Goal: Transaction & Acquisition: Obtain resource

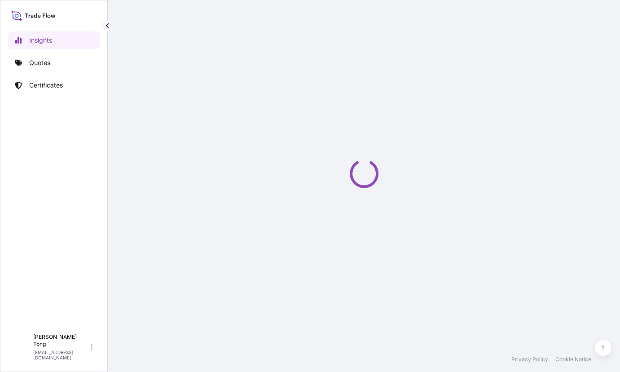
select select "2025"
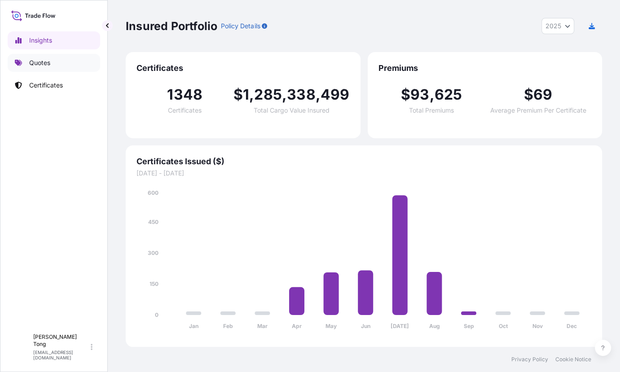
click at [44, 61] on p "Quotes" at bounding box center [39, 62] width 21 height 9
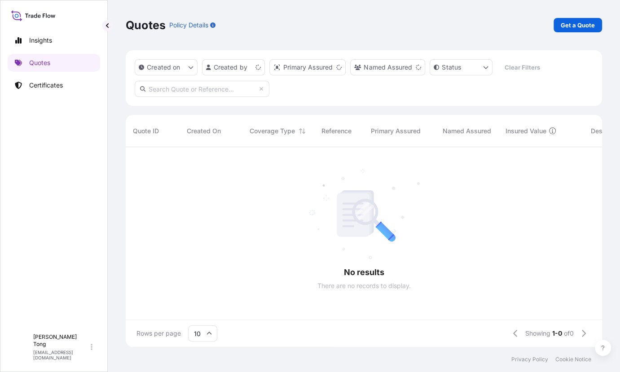
scroll to position [9, 9]
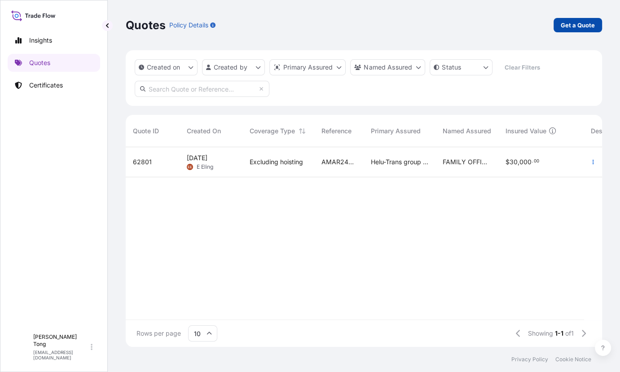
click at [567, 25] on p "Get a Quote" at bounding box center [578, 25] width 34 height 9
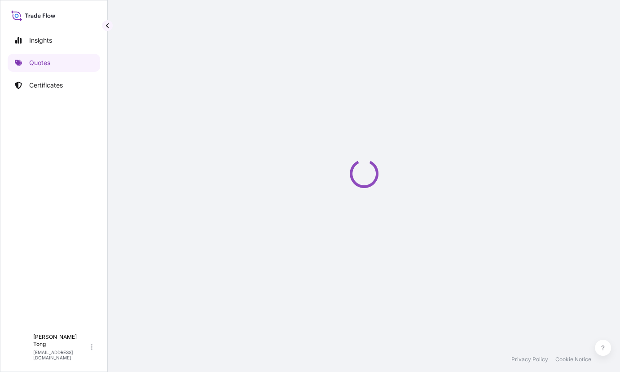
scroll to position [14, 0]
select select "AIR"
select select "27"
select select "Transit"
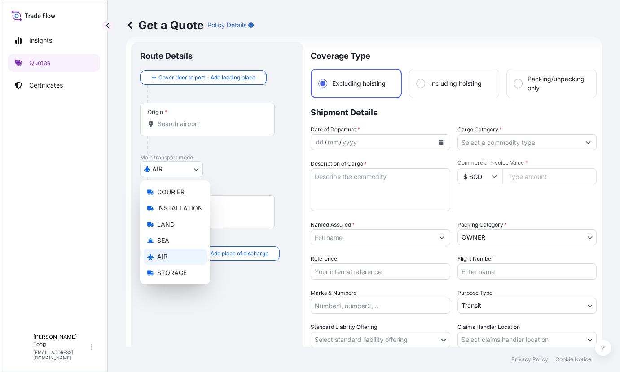
click at [190, 175] on body "Insights Quotes Certificates C [PERSON_NAME] [PERSON_NAME][EMAIL_ADDRESS][DOMAI…" at bounding box center [310, 186] width 620 height 372
click at [178, 226] on div "LAND" at bounding box center [175, 225] width 63 height 16
select select "LAND"
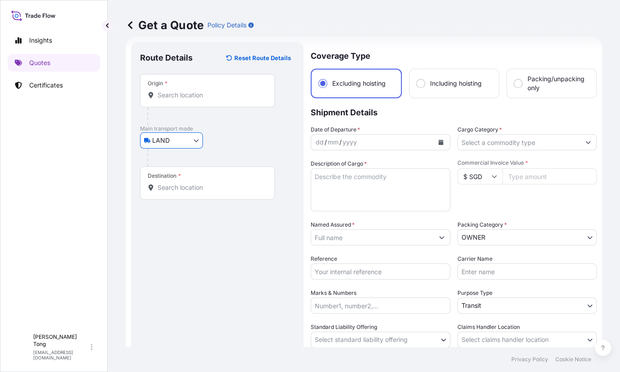
click at [189, 101] on div "Origin *" at bounding box center [207, 90] width 135 height 33
click at [189, 100] on input "Origin *" at bounding box center [211, 95] width 106 height 9
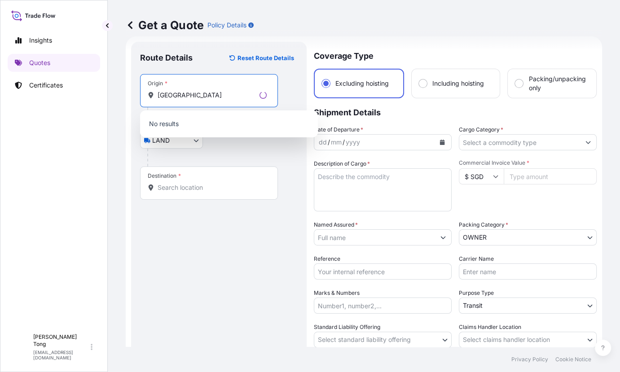
type input "[GEOGRAPHIC_DATA]"
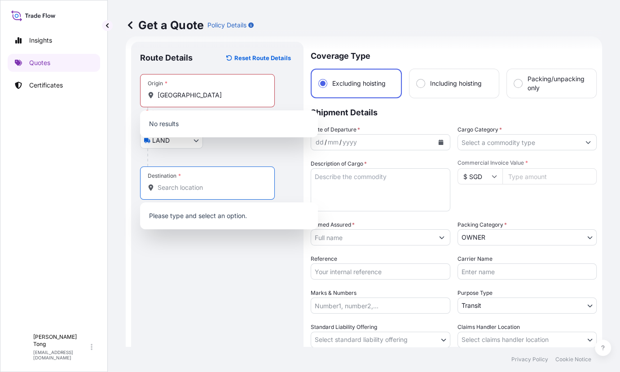
click at [175, 186] on input "Destination *" at bounding box center [211, 187] width 106 height 9
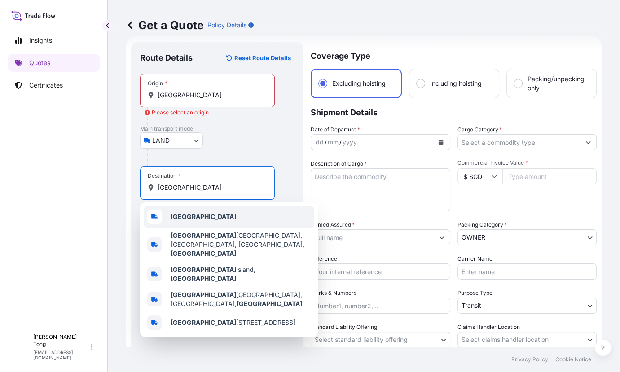
click at [198, 215] on b "[GEOGRAPHIC_DATA]" at bounding box center [204, 217] width 66 height 8
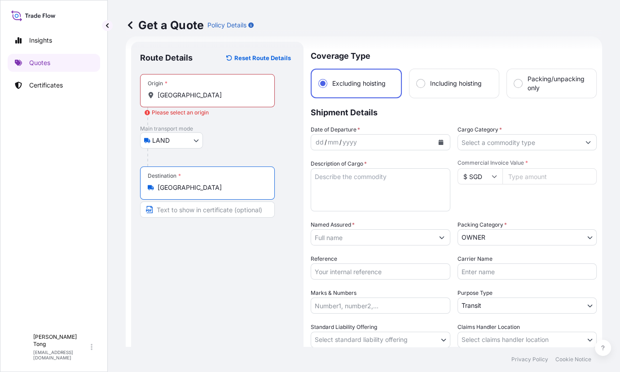
type input "[GEOGRAPHIC_DATA]"
click at [213, 95] on input "[GEOGRAPHIC_DATA]" at bounding box center [211, 95] width 106 height 9
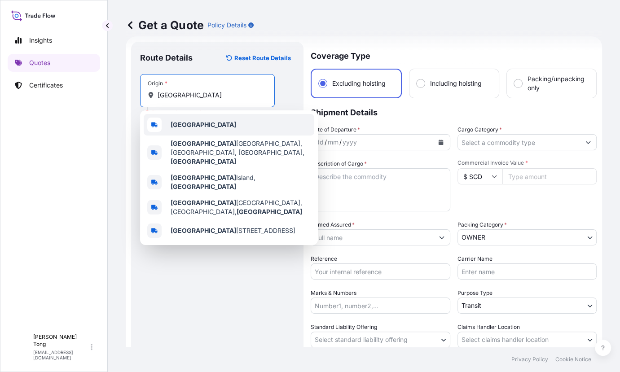
click at [216, 128] on div "[GEOGRAPHIC_DATA]" at bounding box center [229, 125] width 171 height 22
type input "[GEOGRAPHIC_DATA]"
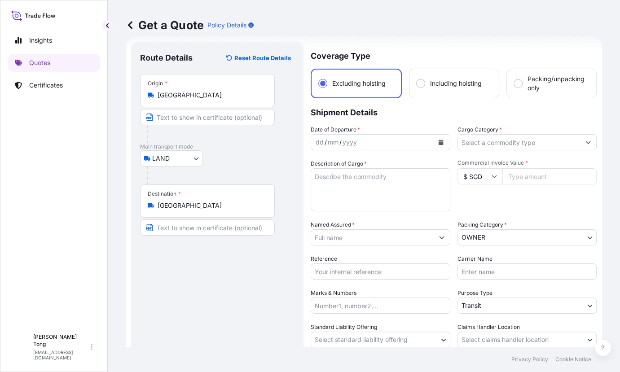
click at [362, 268] on input "Reference" at bounding box center [381, 272] width 140 height 16
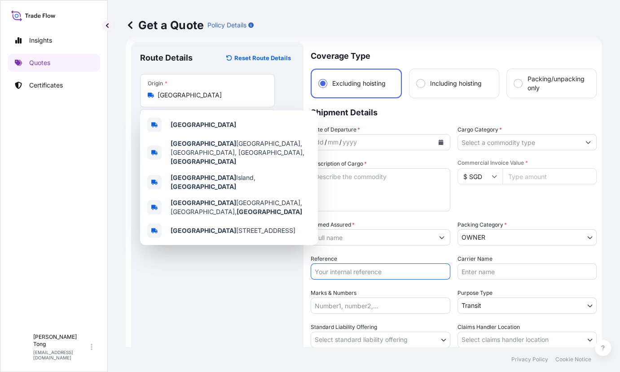
paste input "AMLS258761EAGJ"
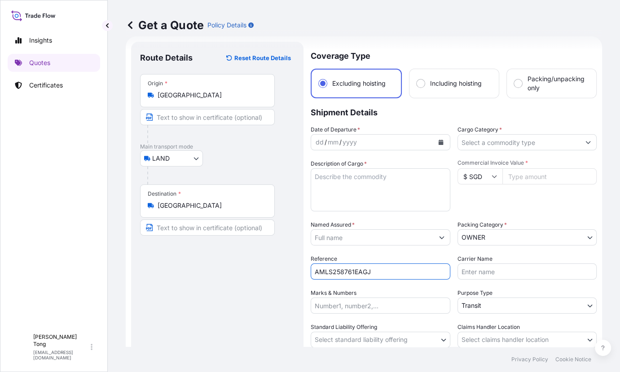
type input "AMLS258761EAGJ"
click at [349, 240] on input "Named Assured *" at bounding box center [372, 238] width 123 height 16
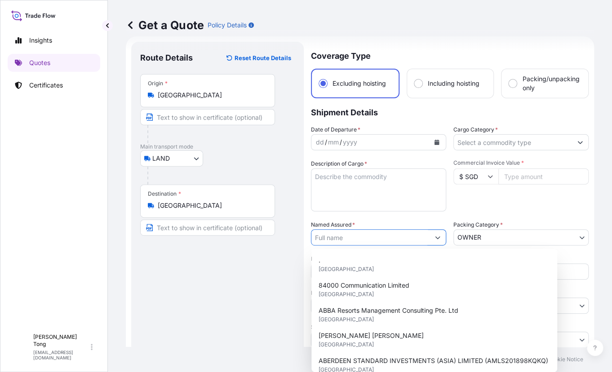
paste input "[PERSON_NAME]"
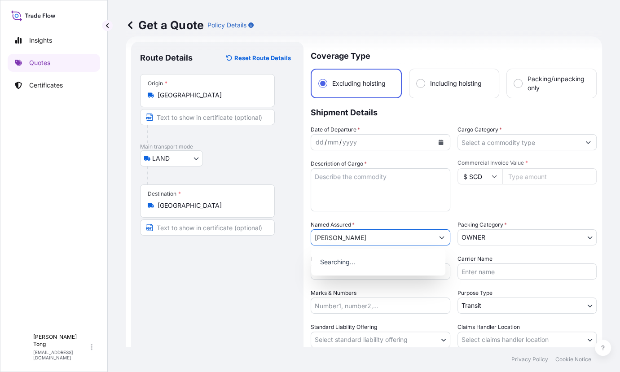
type input "[PERSON_NAME]"
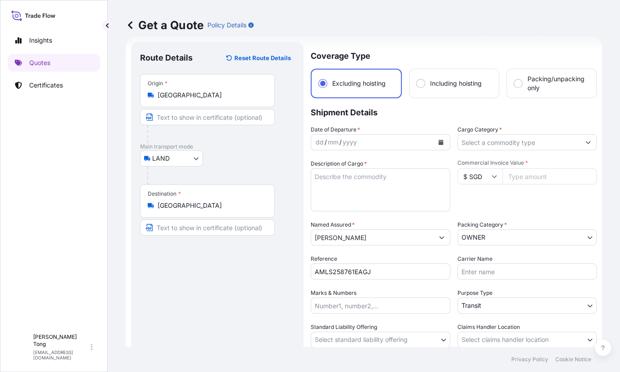
click at [438, 143] on icon "Calendar" at bounding box center [440, 142] width 5 height 5
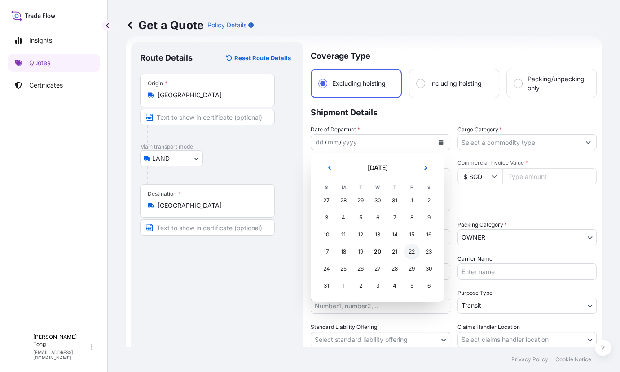
click at [410, 252] on div "22" at bounding box center [412, 252] width 16 height 16
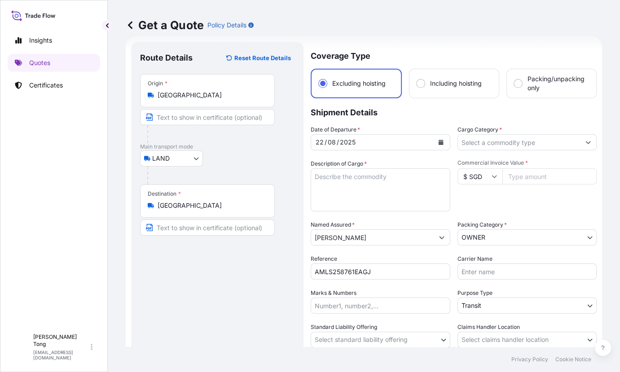
click at [586, 142] on icon "Show suggestions" at bounding box center [588, 143] width 5 height 3
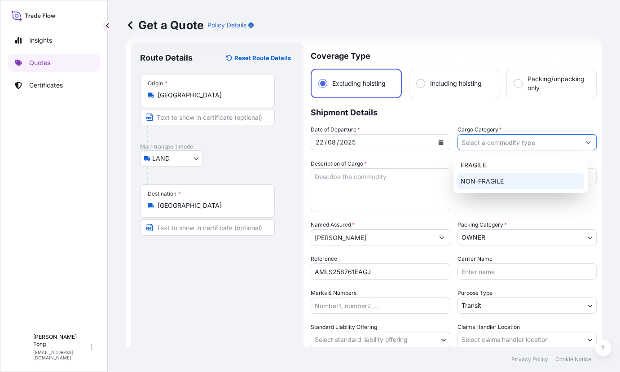
click at [515, 186] on div "NON-FRAGILE" at bounding box center [520, 181] width 127 height 16
type input "NON-FRAGILE"
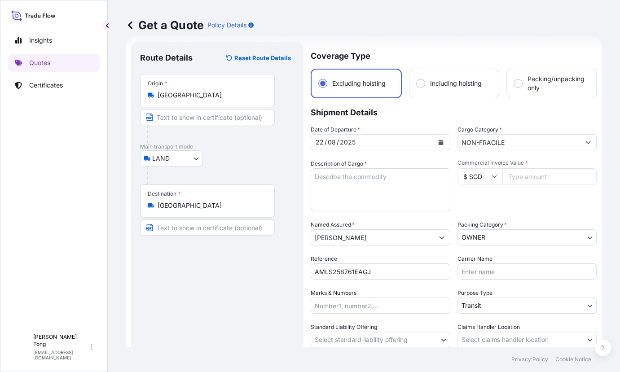
click at [358, 178] on textarea "Description of Cargo *" at bounding box center [381, 189] width 140 height 43
paste textarea "[PERSON_NAME], Byzantine Blast, 2024, Oil on linen"
type textarea "[PERSON_NAME], Byzantine Blast, 2024, Oil on linen"
click at [492, 174] on icon at bounding box center [494, 176] width 5 height 5
click at [483, 228] on div "£ GBP" at bounding box center [476, 219] width 38 height 17
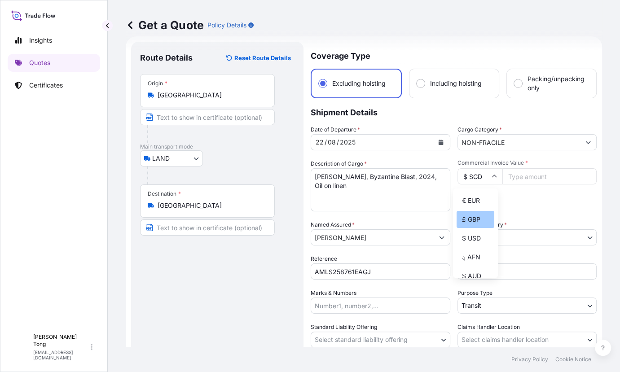
type input "£ GBP"
click at [511, 179] on input "Commercial Invoice Value *" at bounding box center [550, 176] width 95 height 16
paste input "22500"
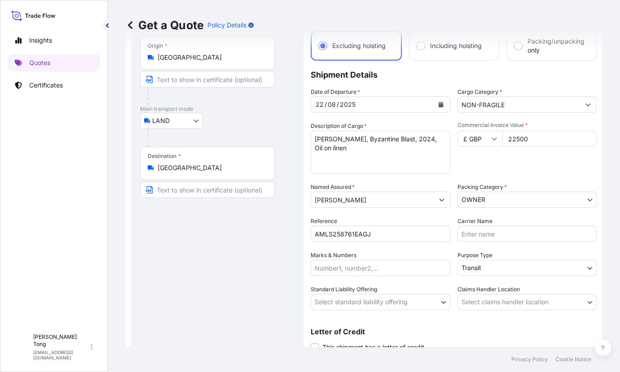
scroll to position [70, 0]
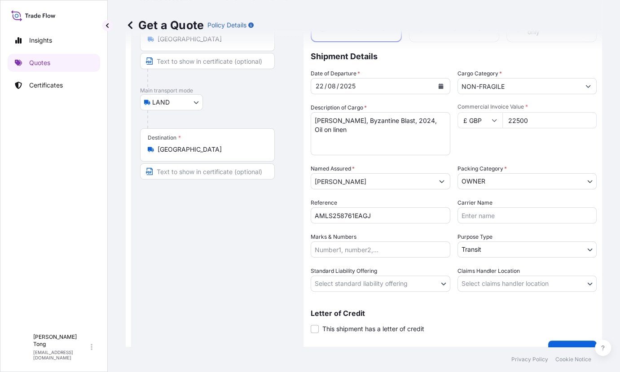
type input "22500"
click at [418, 287] on body "Insights Quotes Certificates C [PERSON_NAME] [PERSON_NAME][EMAIL_ADDRESS][DOMAI…" at bounding box center [310, 186] width 620 height 372
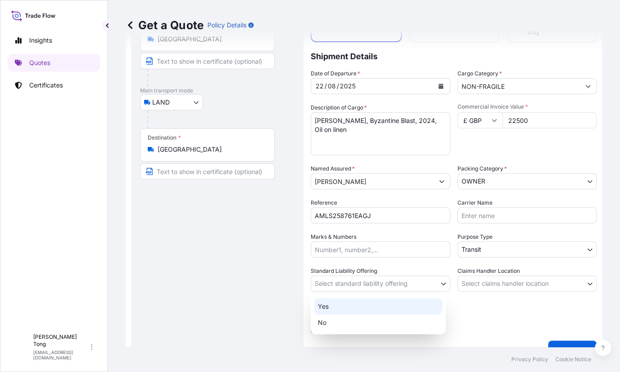
click at [408, 303] on div "Yes" at bounding box center [378, 307] width 128 height 16
select select "Yes"
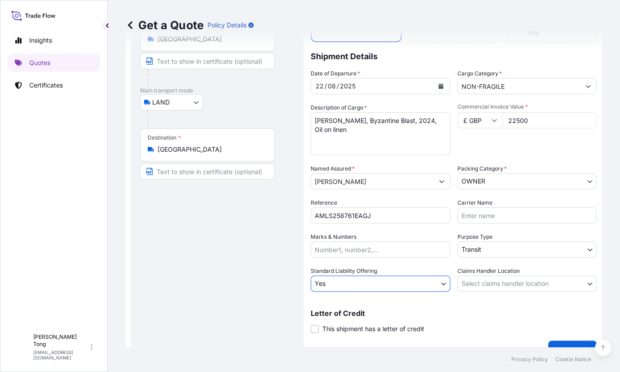
click at [468, 283] on body "Insights Quotes Certificates C [PERSON_NAME] [PERSON_NAME][EMAIL_ADDRESS][DOMAI…" at bounding box center [310, 186] width 620 height 372
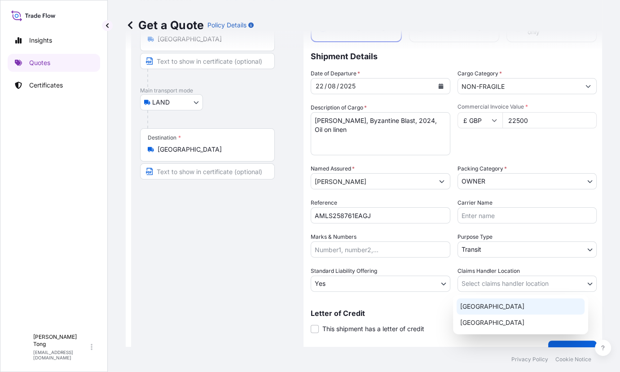
click at [474, 309] on div "[GEOGRAPHIC_DATA]" at bounding box center [521, 307] width 128 height 16
select select "[GEOGRAPHIC_DATA]"
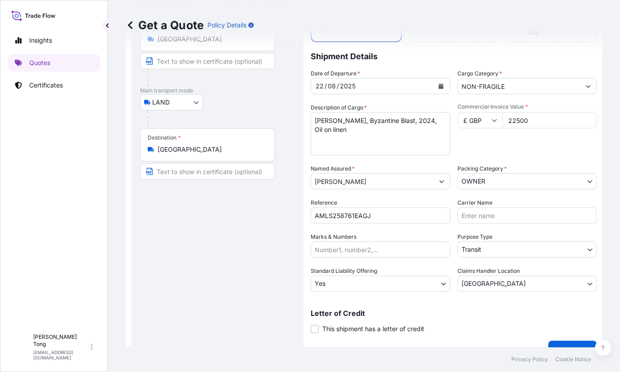
click at [266, 211] on div "Route Details Reset Route Details Place of loading Road / [GEOGRAPHIC_DATA] / I…" at bounding box center [217, 172] width 155 height 355
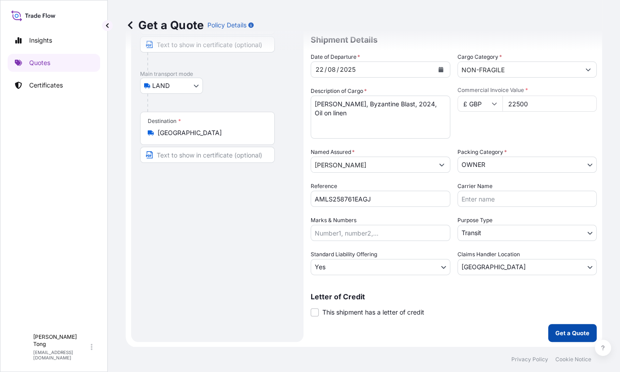
click at [576, 329] on p "Get a Quote" at bounding box center [573, 333] width 34 height 9
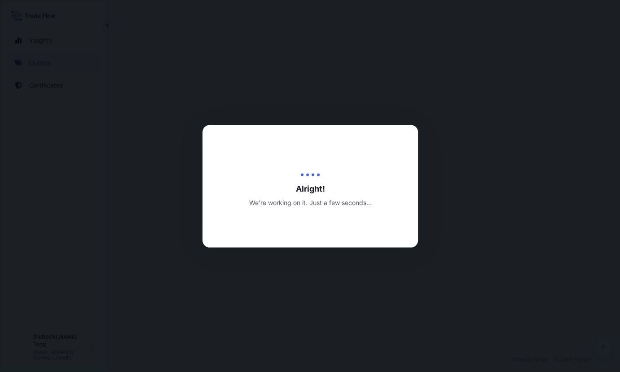
select select "LAND"
select select "Transit"
select select "Yes"
select select "[GEOGRAPHIC_DATA]"
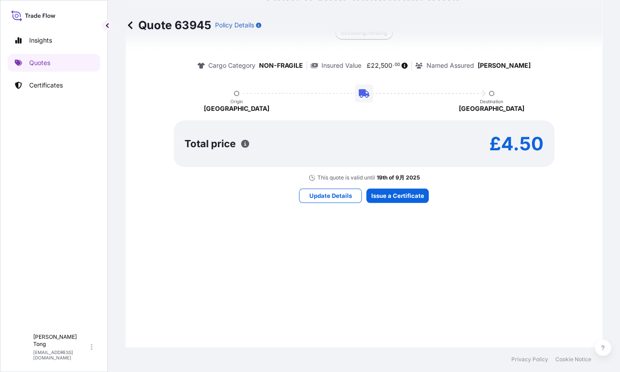
scroll to position [679, 0]
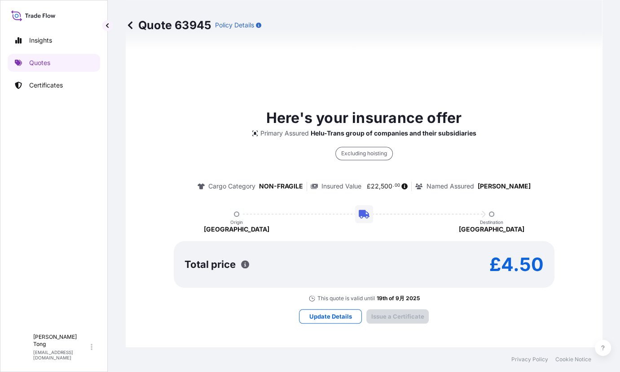
type input "[DATE]"
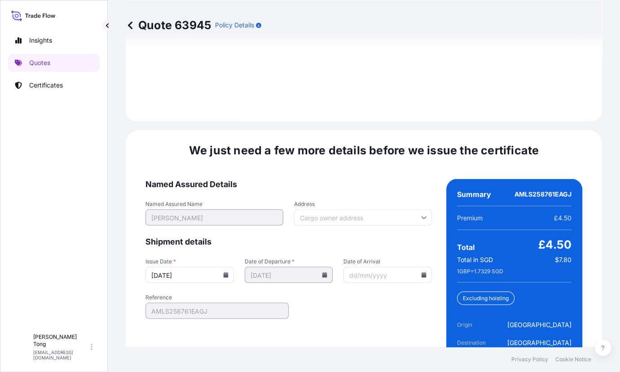
scroll to position [1274, 0]
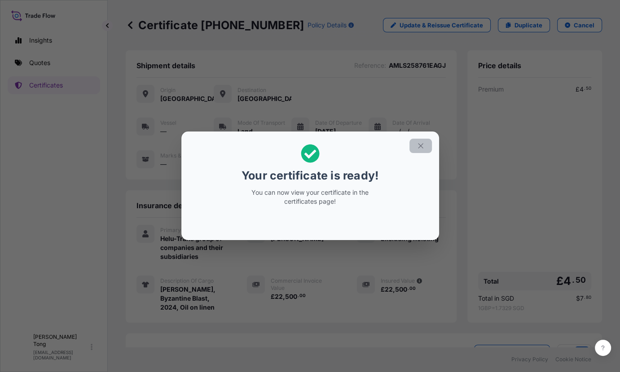
click at [425, 143] on button "button" at bounding box center [421, 146] width 22 height 14
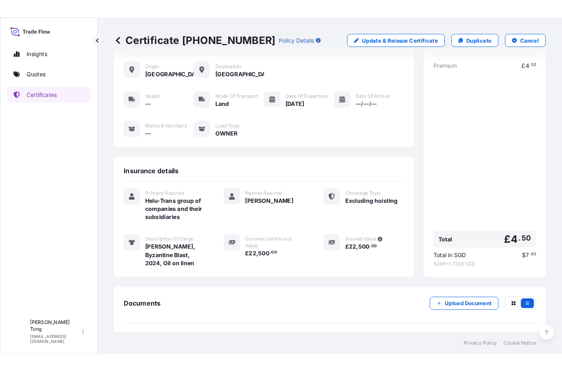
scroll to position [70, 0]
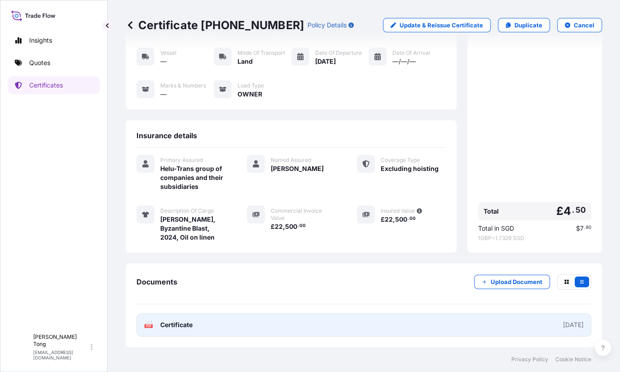
click at [240, 328] on link "PDF Certificate [DATE]" at bounding box center [364, 325] width 455 height 23
